Goal: Find specific page/section: Find specific page/section

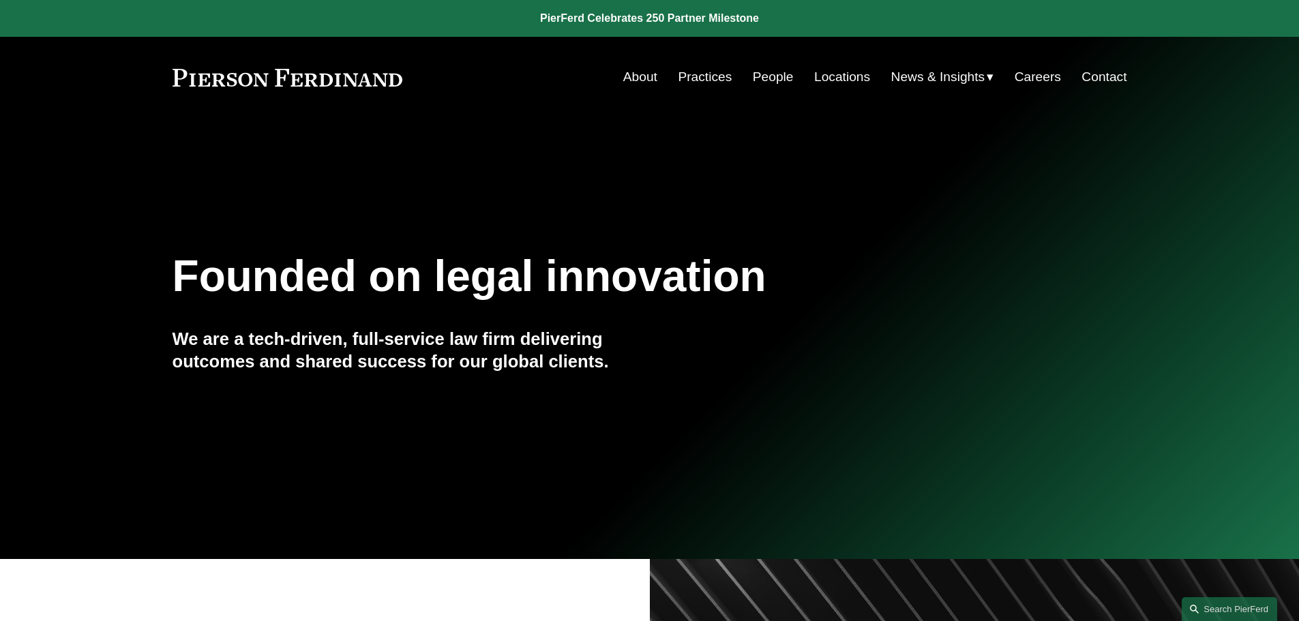
click at [773, 78] on link "People" at bounding box center [773, 77] width 41 height 26
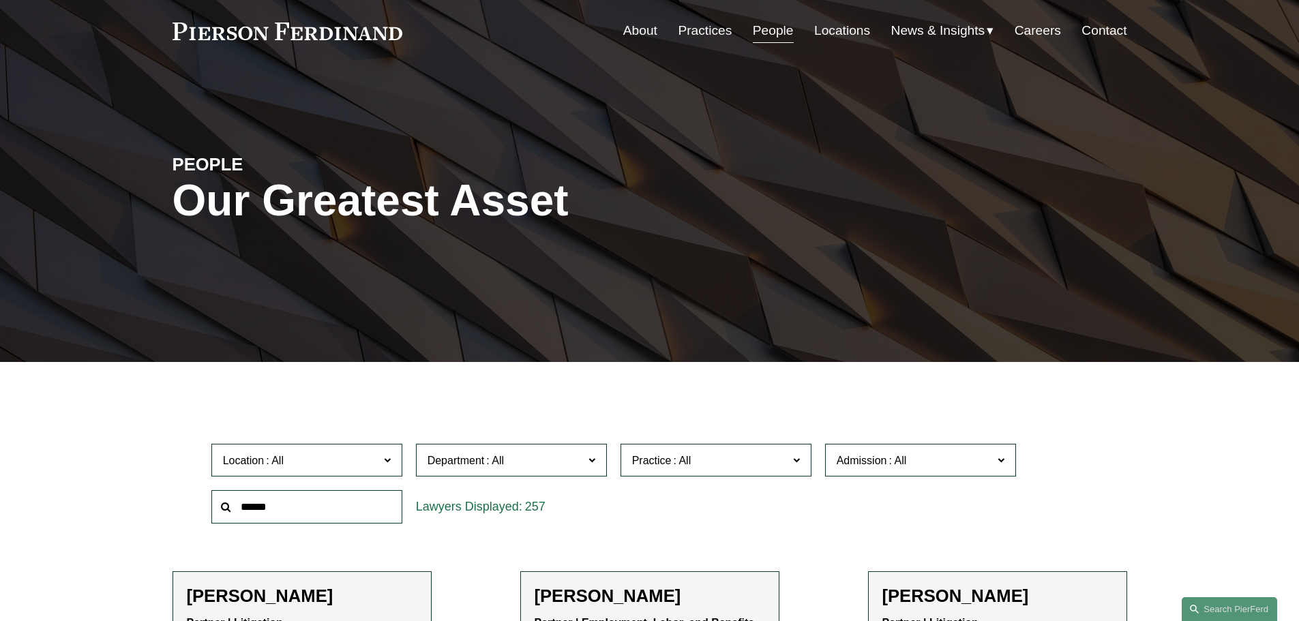
scroll to position [68, 0]
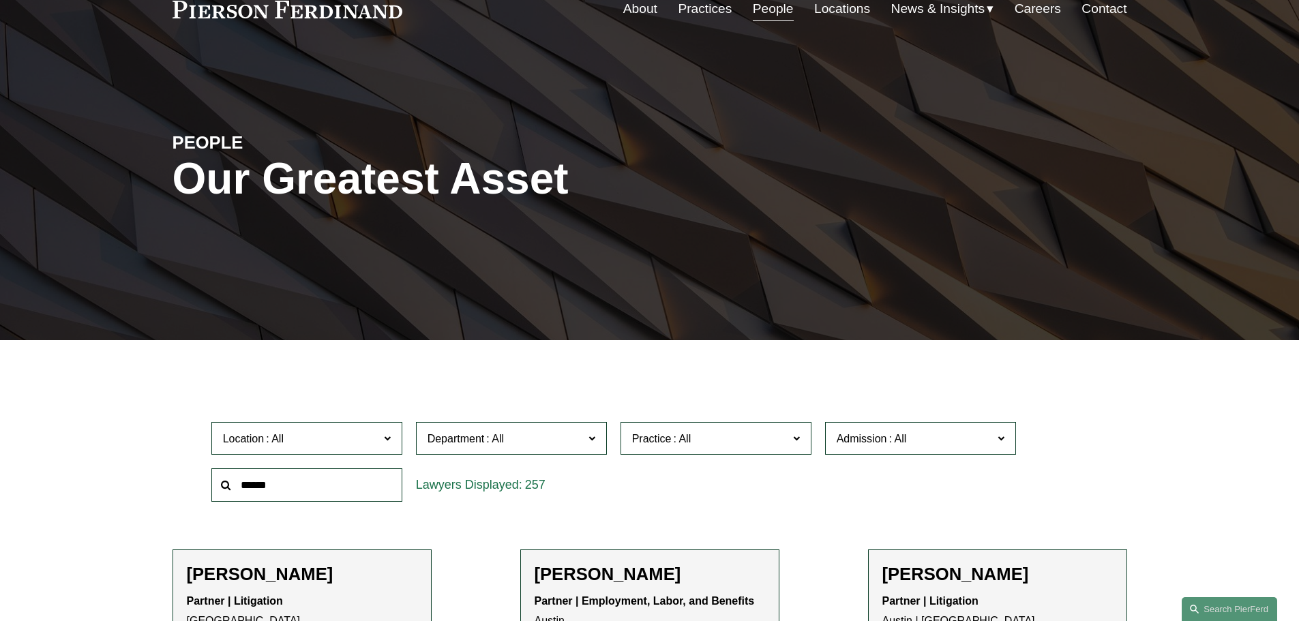
click at [308, 474] on input "text" at bounding box center [306, 485] width 191 height 33
type input "*******"
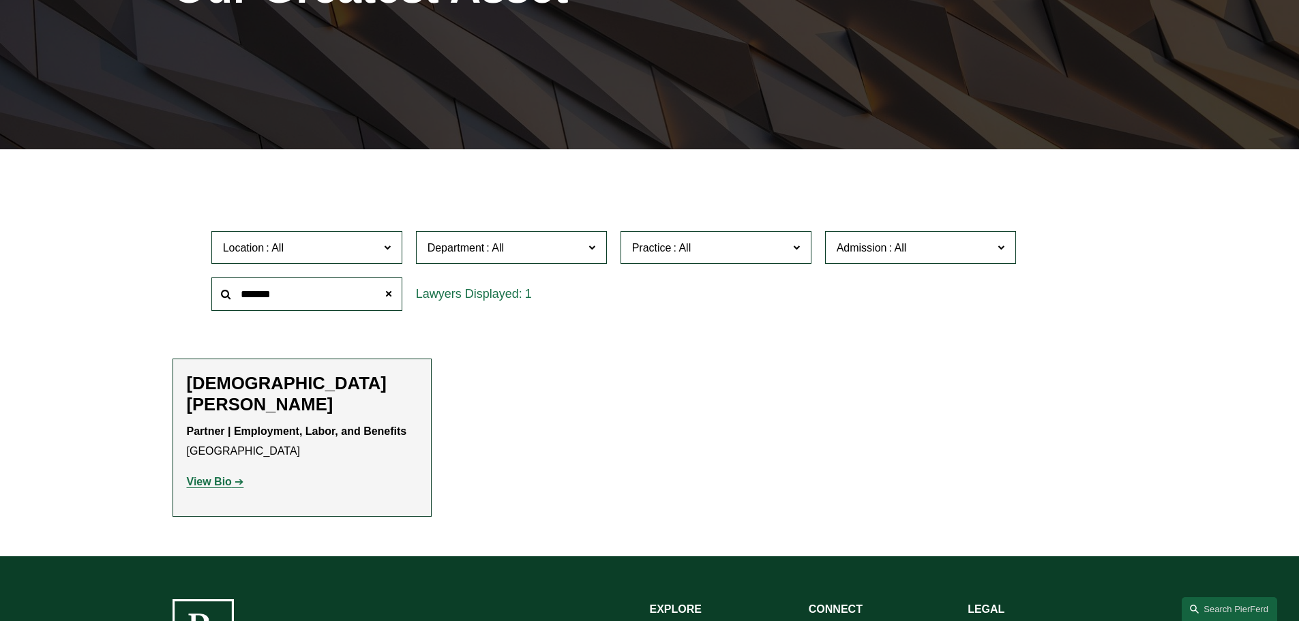
scroll to position [341, 0]
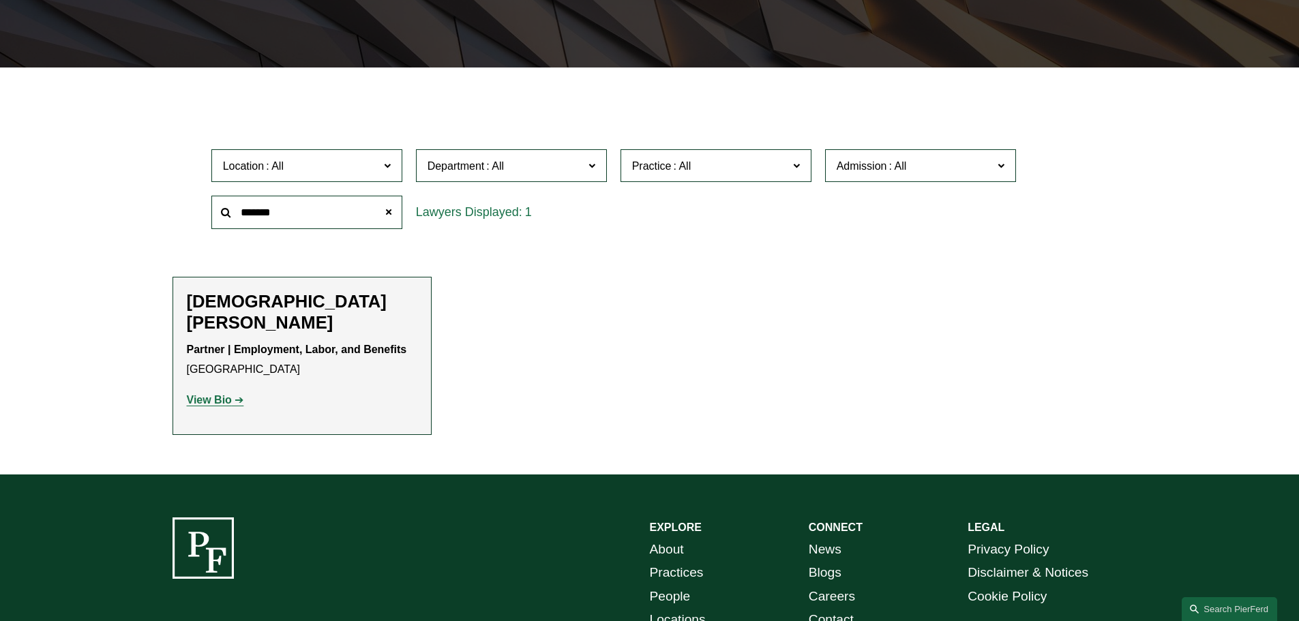
click at [219, 394] on strong "View Bio" at bounding box center [209, 400] width 45 height 12
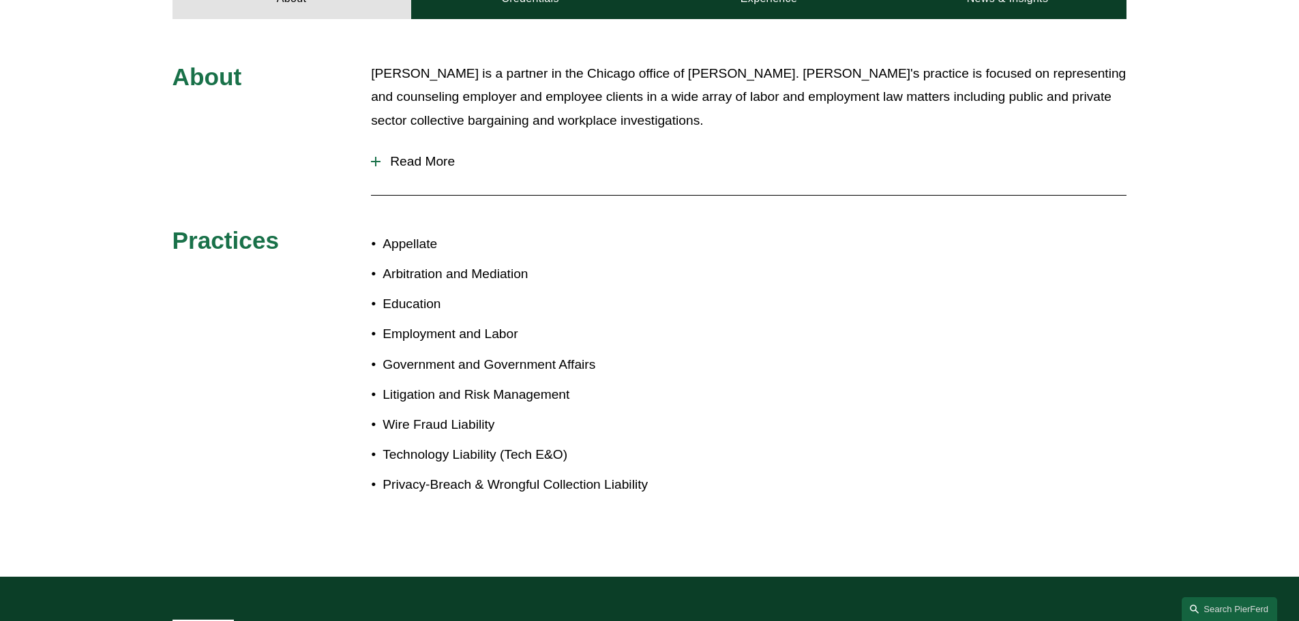
scroll to position [477, 0]
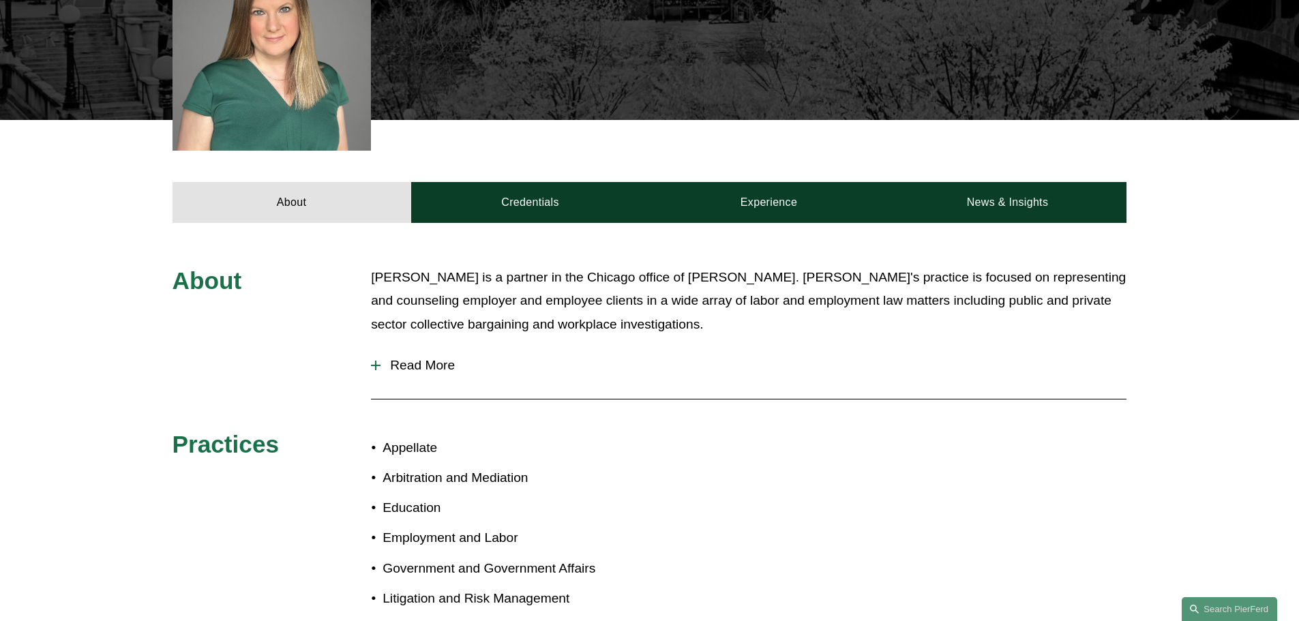
click at [376, 361] on div at bounding box center [376, 366] width 10 height 10
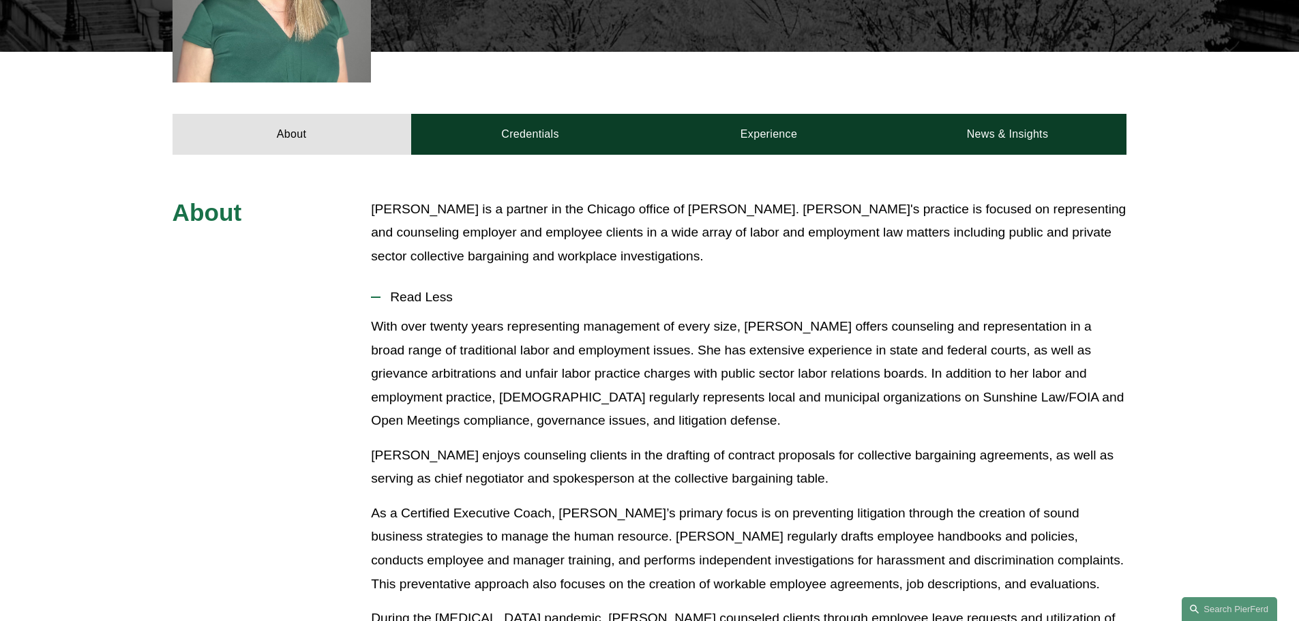
scroll to position [614, 0]
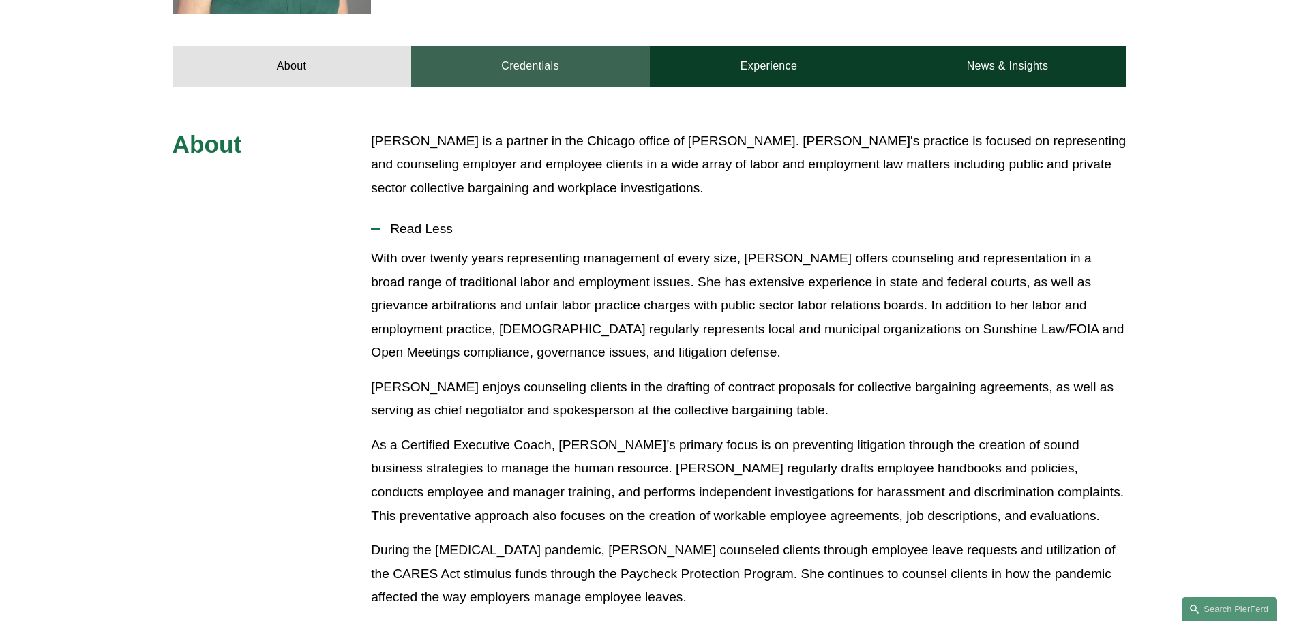
click at [566, 46] on link "Credentials" at bounding box center [530, 66] width 239 height 41
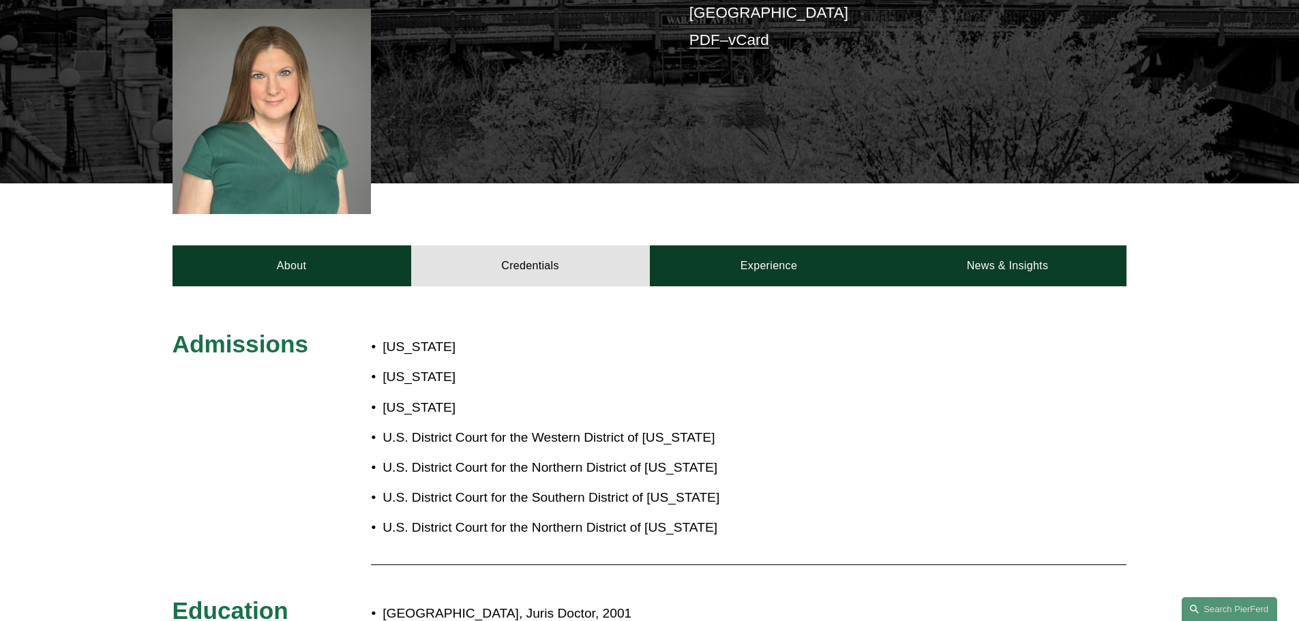
scroll to position [341, 0]
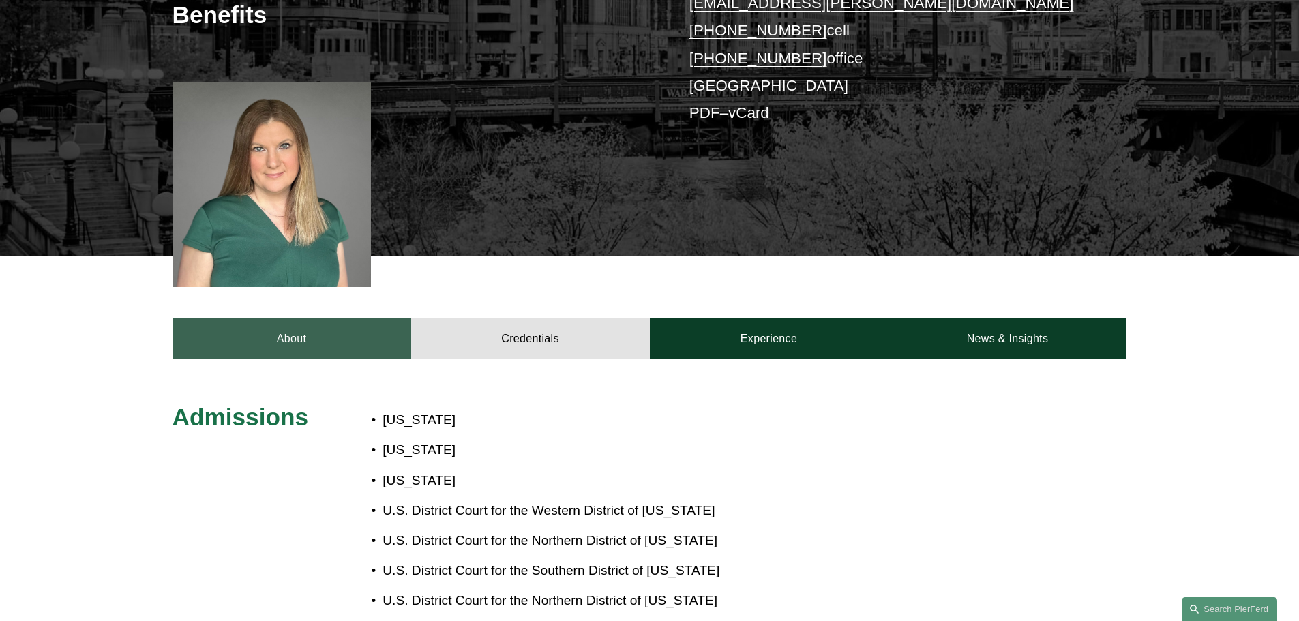
click at [303, 319] on link "About" at bounding box center [292, 339] width 239 height 41
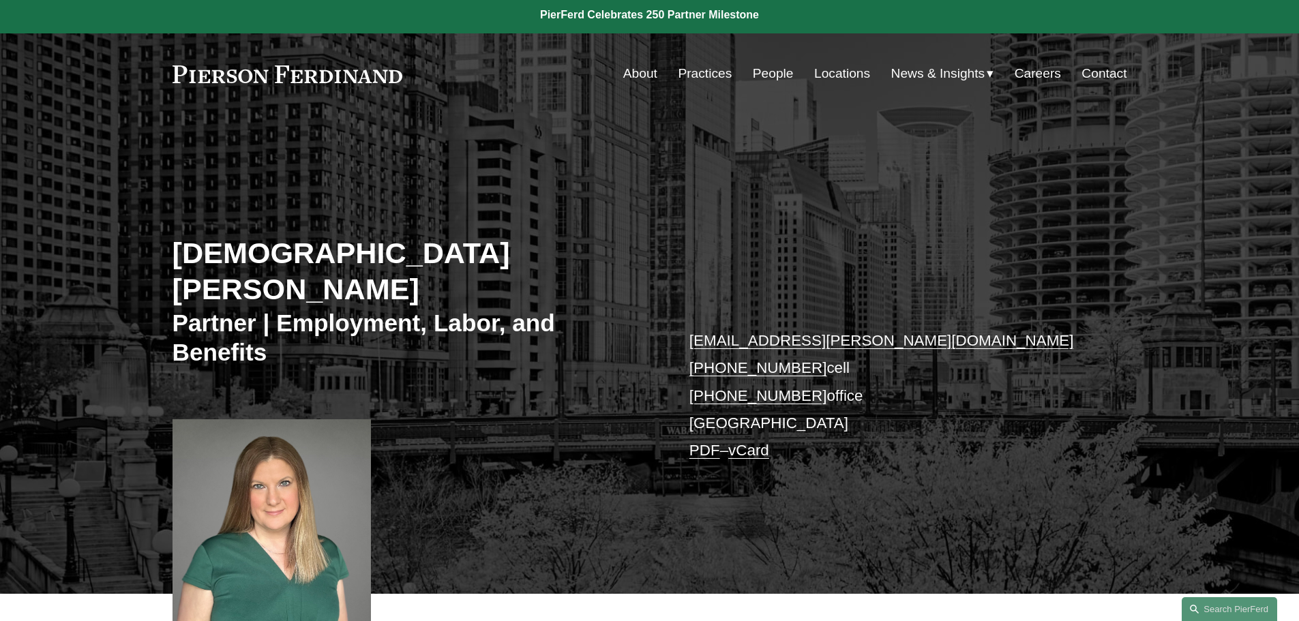
scroll to position [0, 0]
